Goal: Check status: Check status

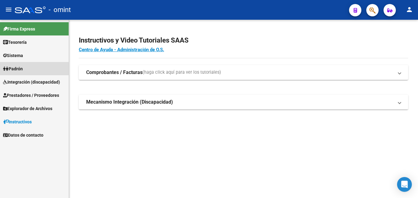
click at [22, 66] on span "Padrón" at bounding box center [13, 68] width 20 height 7
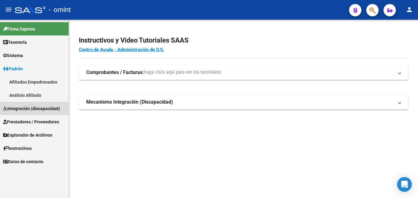
click at [29, 109] on span "Integración (discapacidad)" at bounding box center [31, 108] width 57 height 7
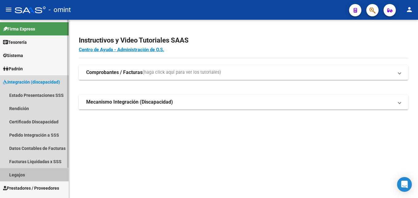
click at [27, 175] on link "Legajos" at bounding box center [34, 174] width 69 height 13
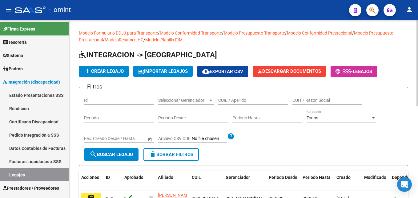
click at [247, 99] on input "CUIL / Apellido" at bounding box center [253, 100] width 70 height 5
paste input "20578289063"
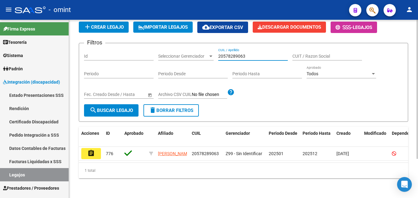
scroll to position [50, 0]
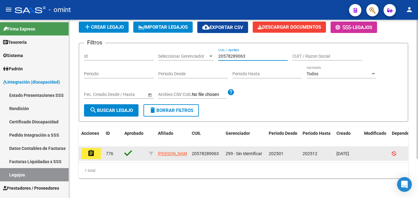
type input "20578289063"
click at [88, 149] on mat-icon "assignment" at bounding box center [90, 152] width 7 height 7
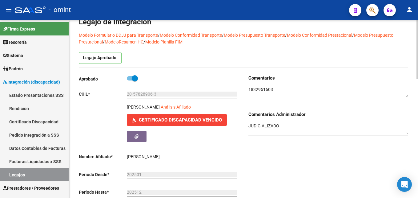
scroll to position [31, 0]
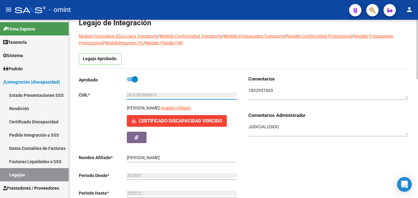
drag, startPoint x: 127, startPoint y: 93, endPoint x: 156, endPoint y: 94, distance: 29.3
click at [156, 94] on input "20-57828906-3" at bounding box center [182, 94] width 110 height 5
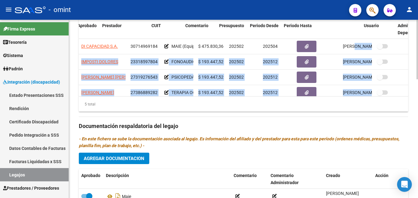
scroll to position [0, 54]
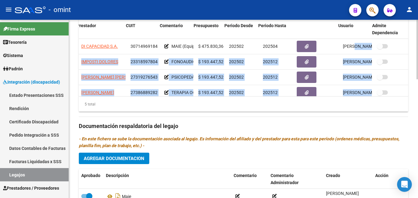
drag, startPoint x: 403, startPoint y: 50, endPoint x: 405, endPoint y: 62, distance: 12.4
click at [405, 62] on datatable-body "DI CAPACIDAD S.A. 30714969184 MAIE (Equipo) A partir de Mayo cambia de prestado…" at bounding box center [243, 67] width 329 height 57
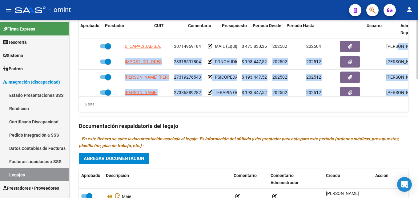
scroll to position [0, 0]
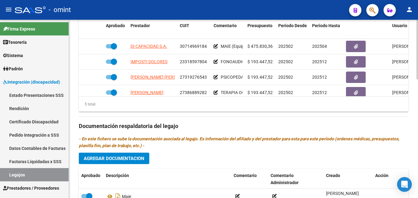
click at [319, 121] on div "Prestadores asociados al legajo Agregar Prestador Aprobado Prestador CUIT Comen…" at bounding box center [243, 125] width 329 height 282
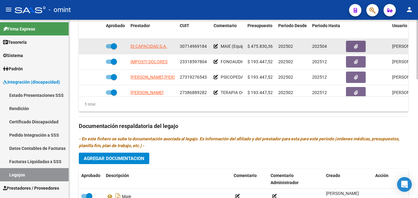
click at [191, 47] on span "30714969184" at bounding box center [193, 46] width 27 height 5
copy span "30714969184"
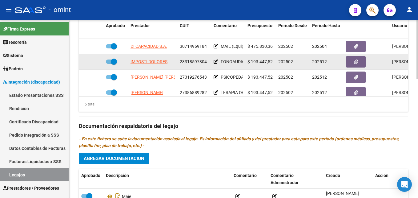
click at [192, 62] on span "23318597804" at bounding box center [193, 61] width 27 height 5
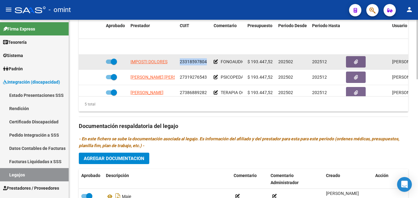
scroll to position [26, 0]
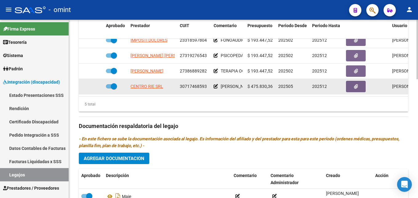
click at [194, 84] on span "30717468593" at bounding box center [193, 86] width 27 height 5
copy span "30717468593"
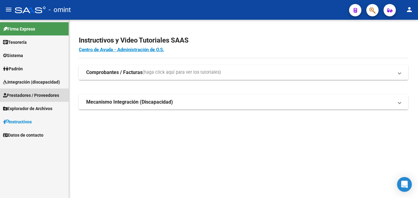
click at [42, 94] on span "Prestadores / Proveedores" at bounding box center [31, 95] width 56 height 7
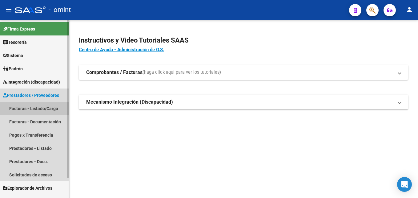
click at [48, 108] on link "Facturas - Listado/Carga" at bounding box center [34, 108] width 69 height 13
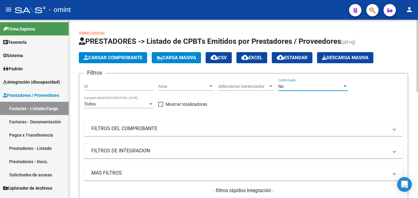
click at [308, 84] on div "No" at bounding box center [310, 86] width 64 height 5
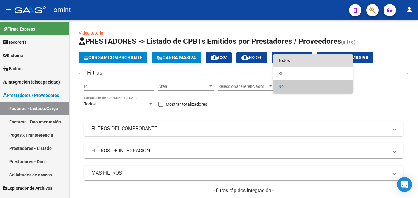
click at [292, 61] on span "Todos" at bounding box center [313, 60] width 70 height 13
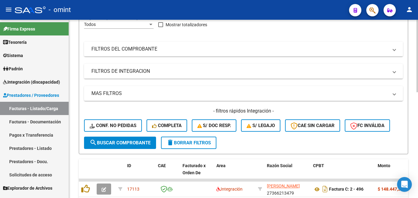
scroll to position [80, 0]
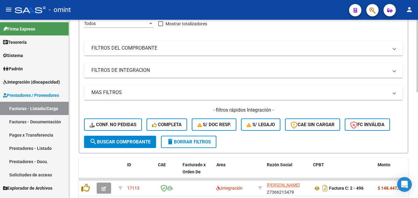
click at [208, 78] on div "Filtros Id Area Area Seleccionar Gerenciador Seleccionar Gerenciador Todos Conf…" at bounding box center [243, 67] width 319 height 138
click at [199, 74] on mat-expansion-panel-header "FILTROS DE INTEGRACION" at bounding box center [243, 70] width 319 height 15
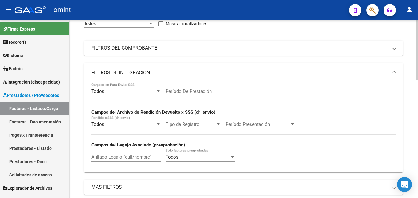
click at [113, 152] on div "Afiliado Legajo (cuil/nombre)" at bounding box center [126, 154] width 70 height 13
paste input "20-57828906-3"
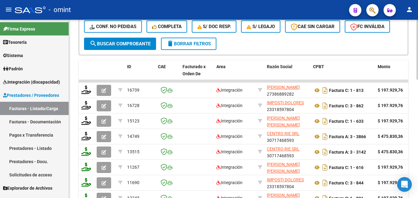
scroll to position [353, 0]
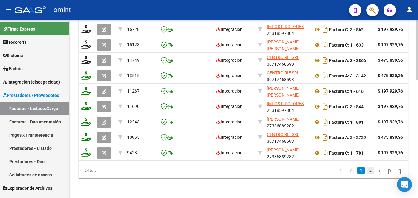
type input "20578289063"
click at [367, 173] on link "2" at bounding box center [370, 170] width 7 height 7
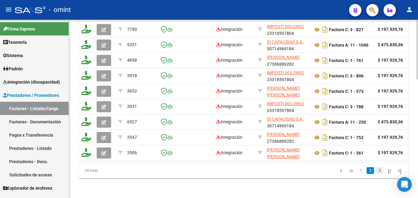
click at [376, 172] on link "3" at bounding box center [379, 170] width 7 height 7
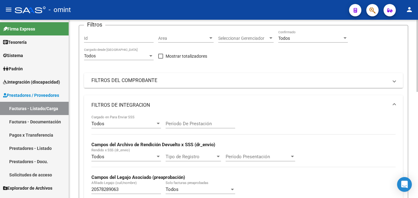
scroll to position [0, 0]
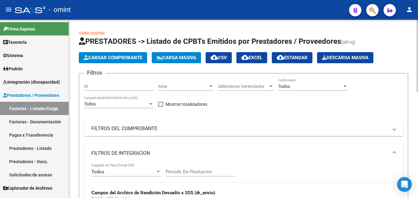
click at [131, 132] on mat-expansion-panel-header "FILTROS DEL COMPROBANTE" at bounding box center [243, 128] width 319 height 15
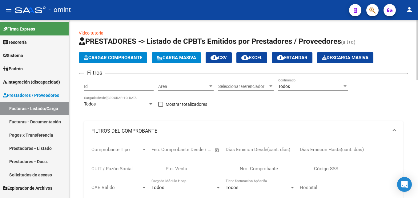
click at [98, 172] on div "CUIT / Razón Social" at bounding box center [126, 166] width 70 height 13
paste input "30714969184"
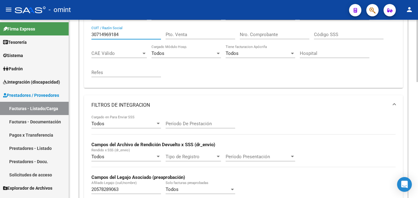
scroll to position [134, 0]
click at [105, 34] on input "30714969184" at bounding box center [126, 34] width 70 height 6
paste input "7468593"
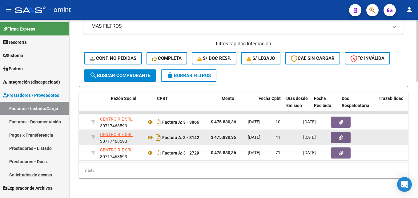
scroll to position [0, 156]
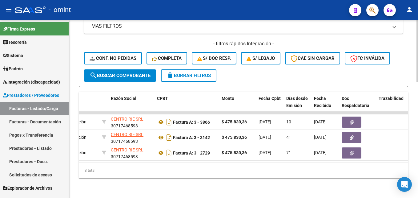
type input "30717468593"
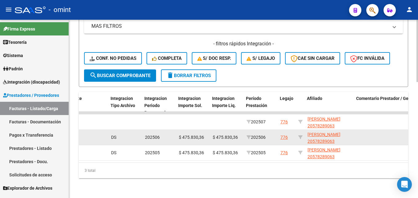
scroll to position [0, 724]
